Goal: Task Accomplishment & Management: Manage account settings

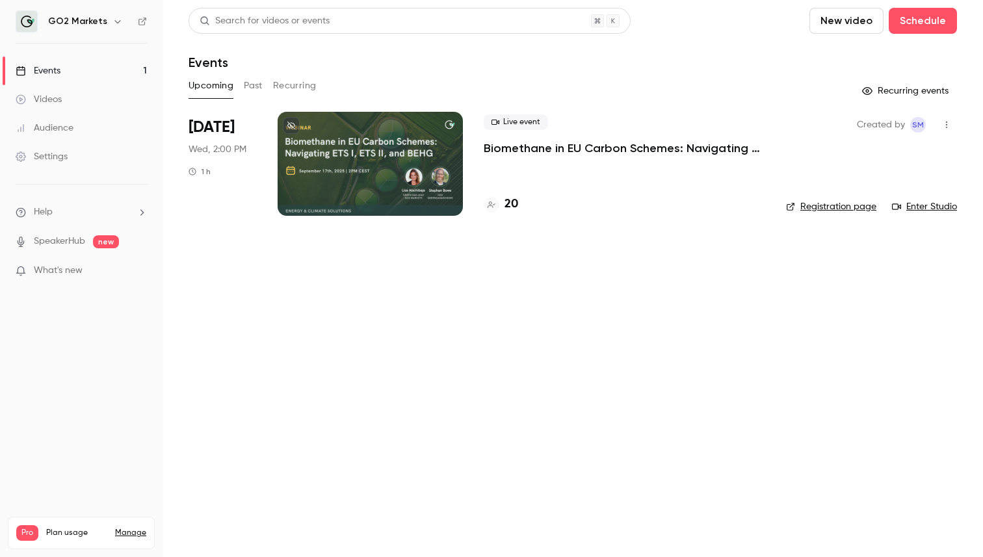
click at [567, 153] on p "Biomethane in EU Carbon Schemes: Navigating ETS I, ETS II, and BEHG" at bounding box center [625, 148] width 282 height 16
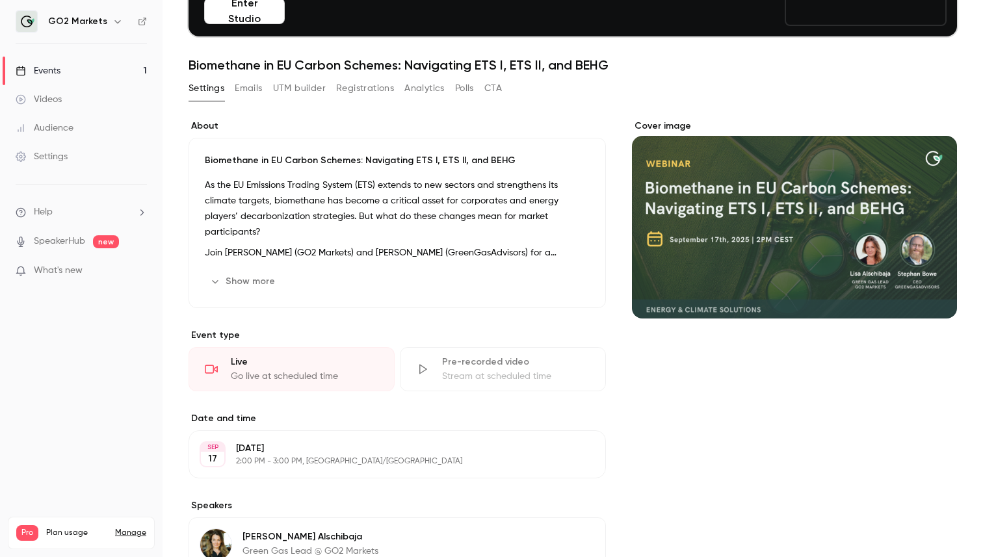
scroll to position [40, 0]
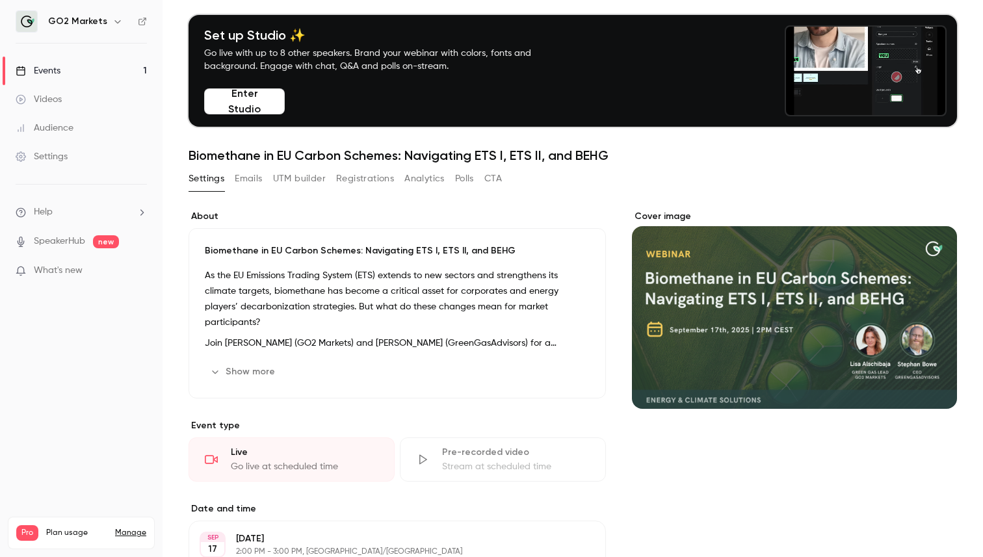
click at [342, 172] on button "Registrations" at bounding box center [365, 178] width 58 height 21
